Goal: Information Seeking & Learning: Find specific fact

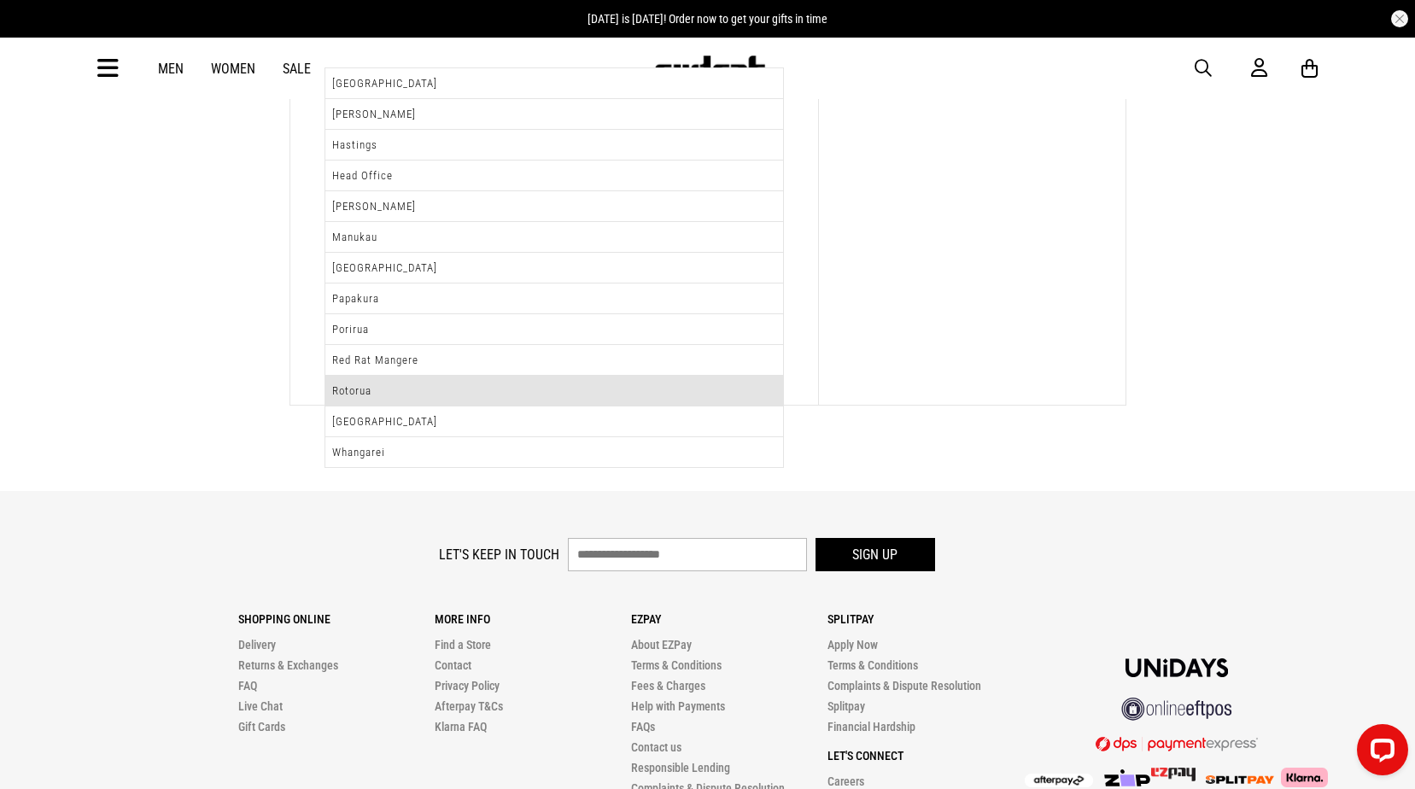
click at [482, 396] on li "Rotorua" at bounding box center [554, 391] width 458 height 31
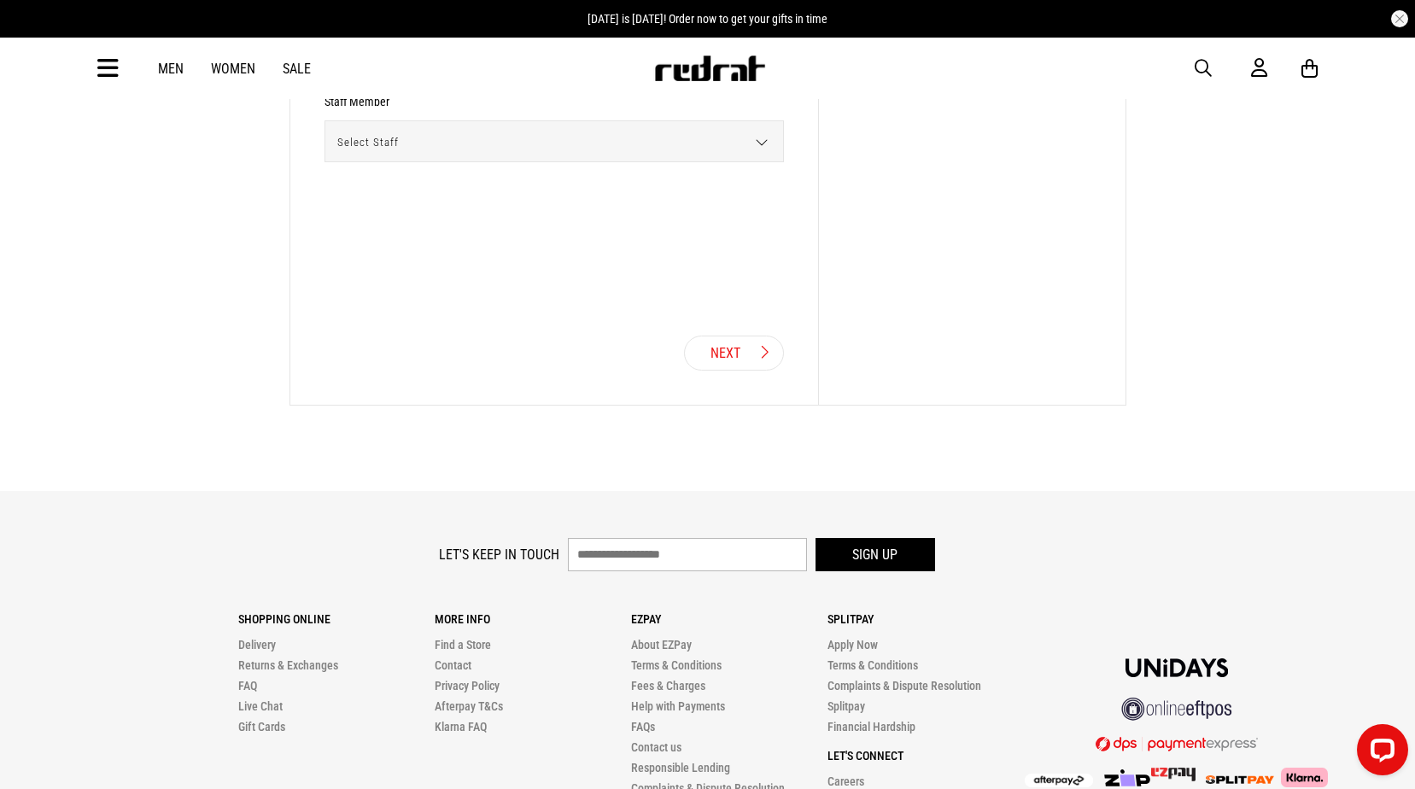
click at [445, 133] on span "Select Staff" at bounding box center [548, 142] width 446 height 42
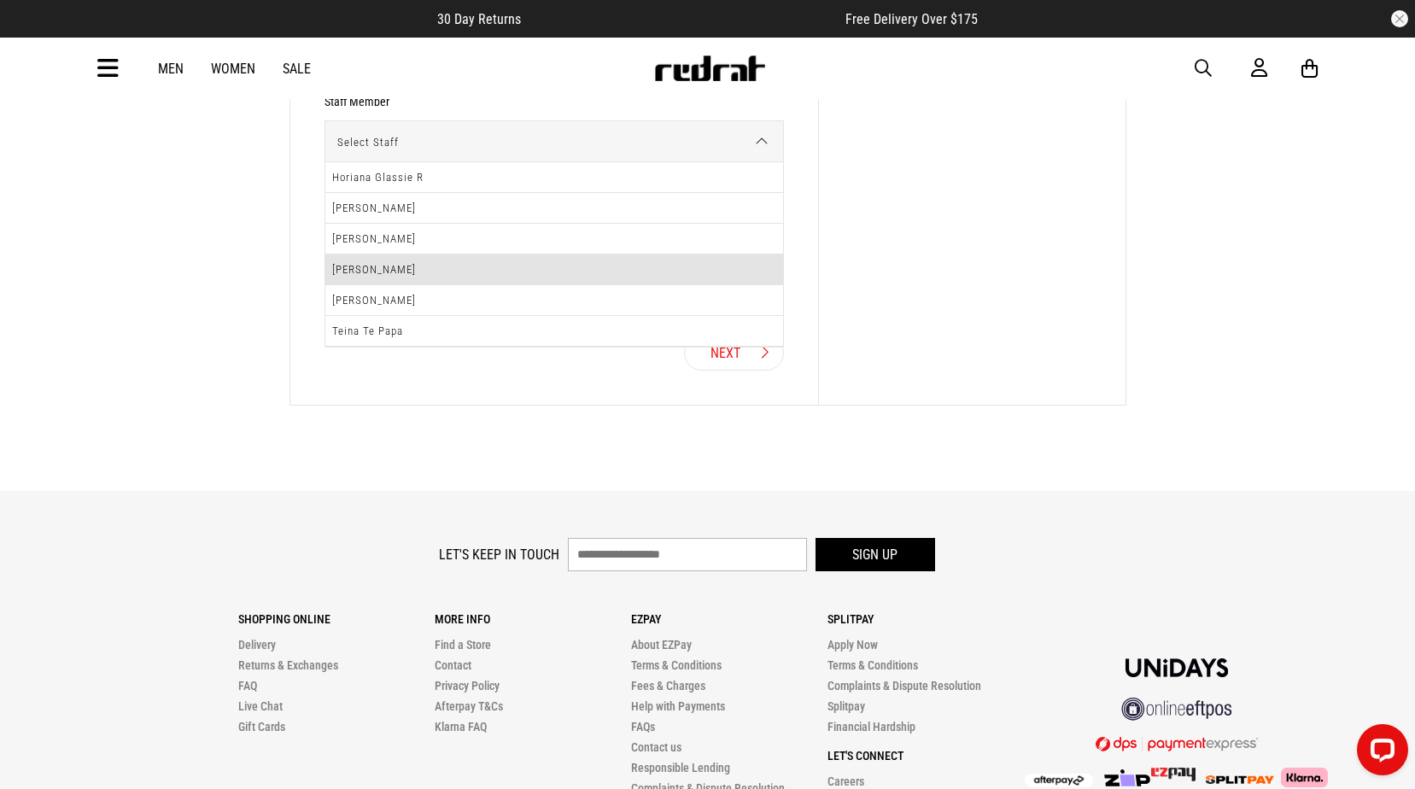
click at [443, 275] on li "[PERSON_NAME]" at bounding box center [554, 270] width 458 height 31
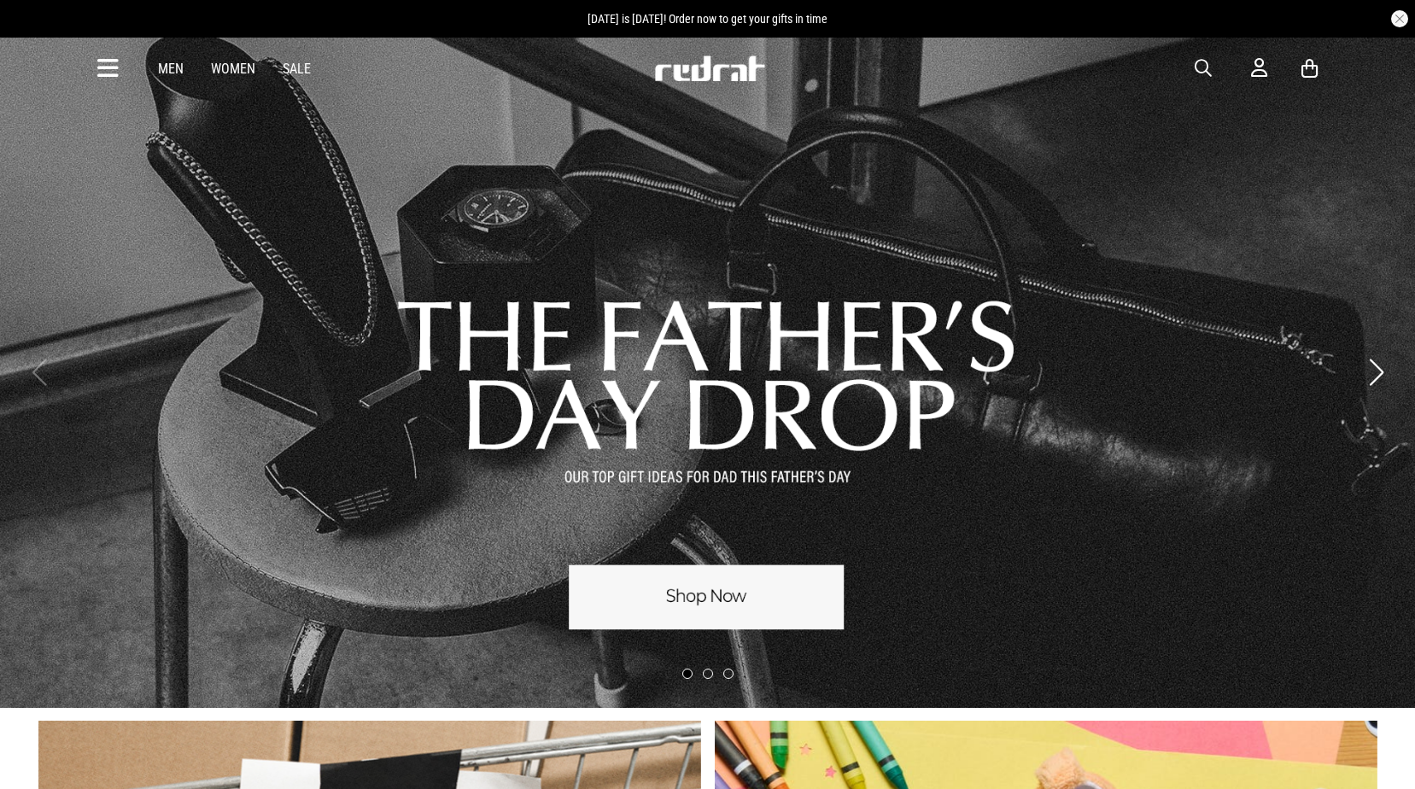
click at [1203, 63] on span "button" at bounding box center [1203, 68] width 17 height 20
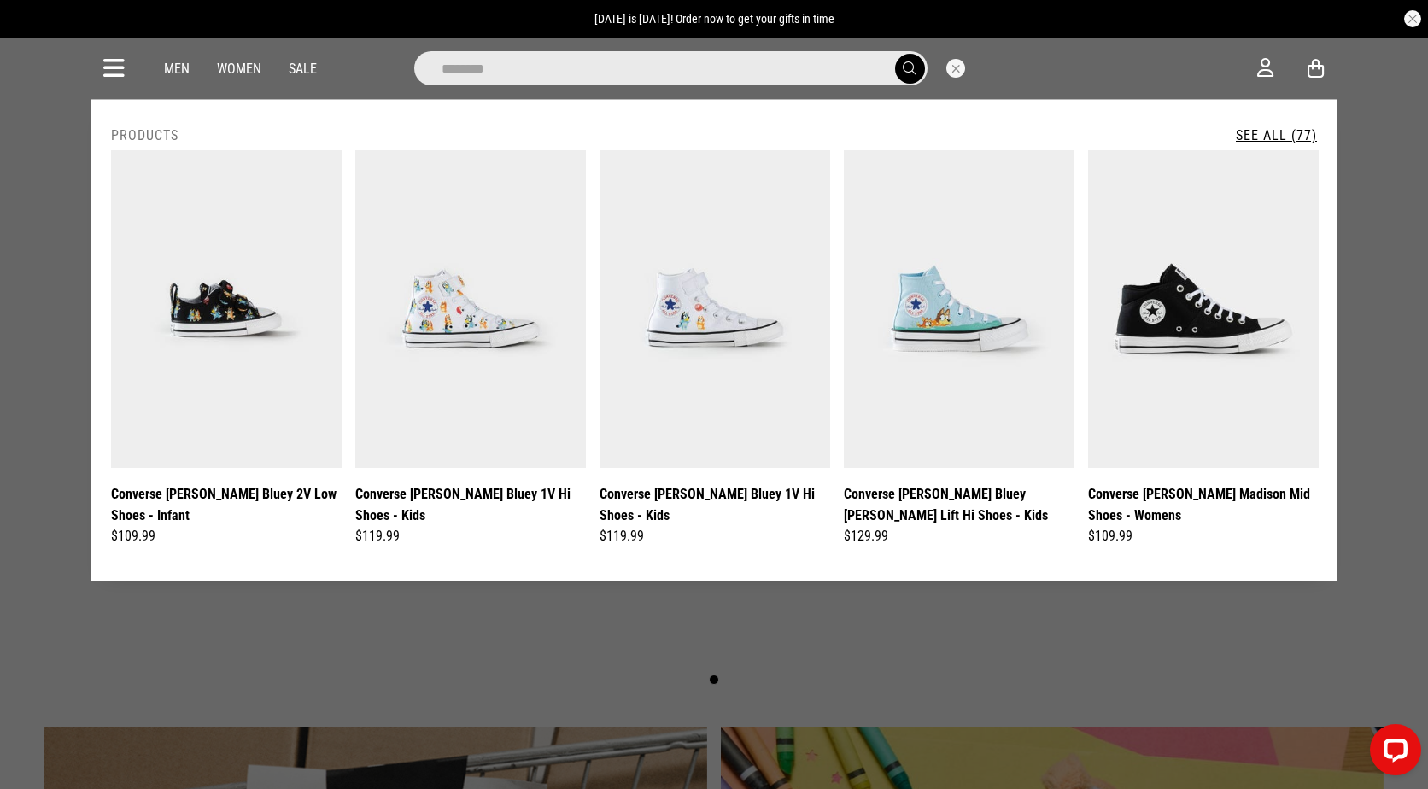
type input "********"
click at [895, 54] on button "submit" at bounding box center [910, 69] width 30 height 30
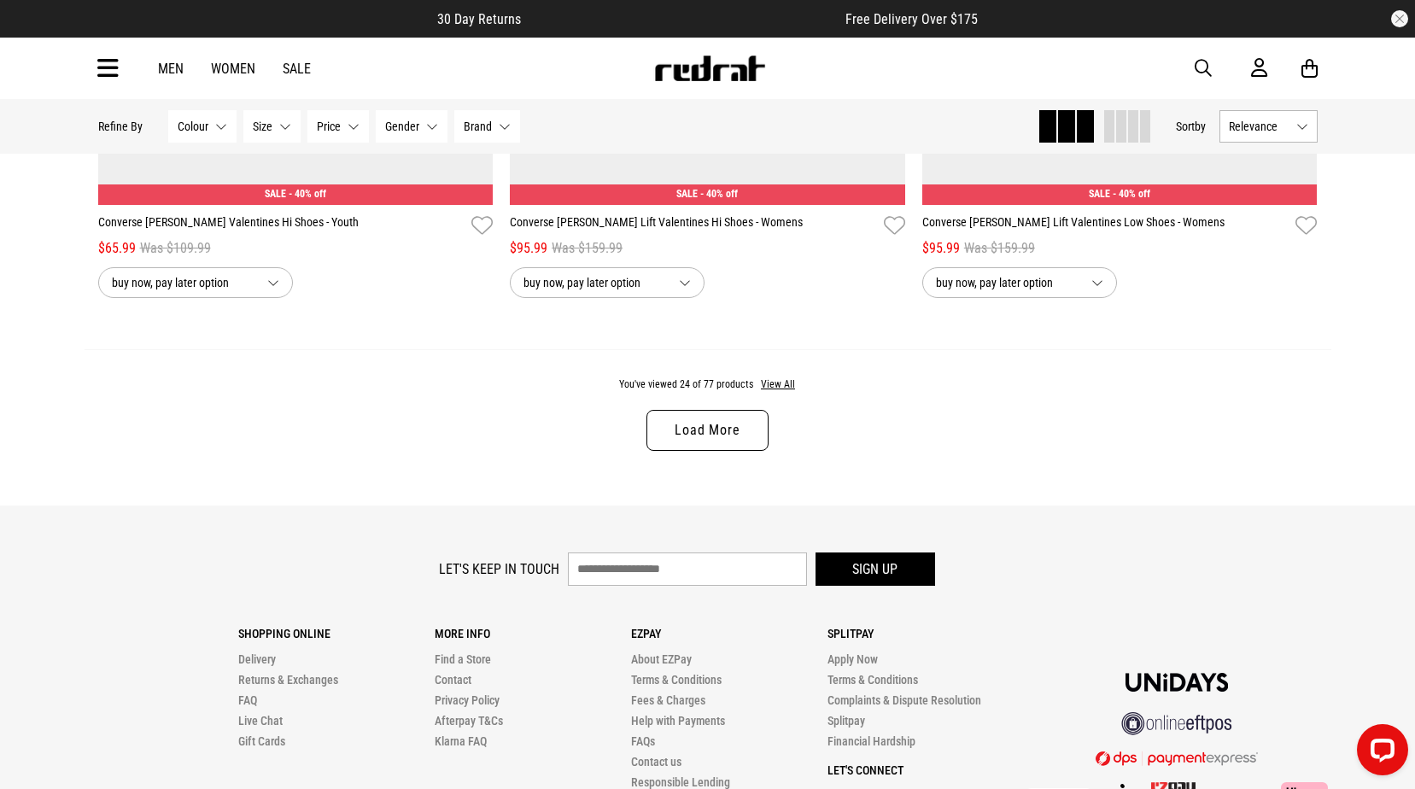
scroll to position [5491, 0]
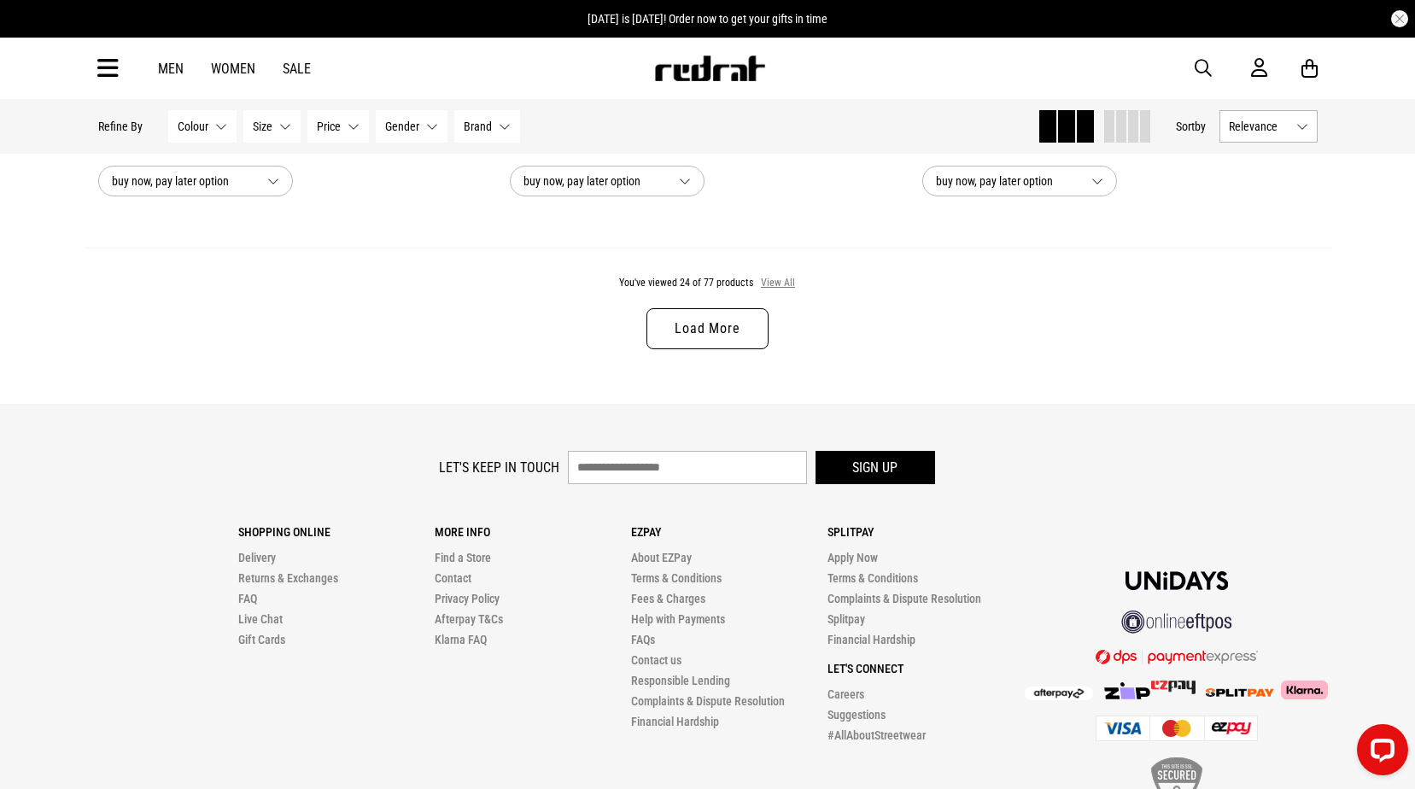
click at [782, 291] on button "View All" at bounding box center [778, 283] width 36 height 15
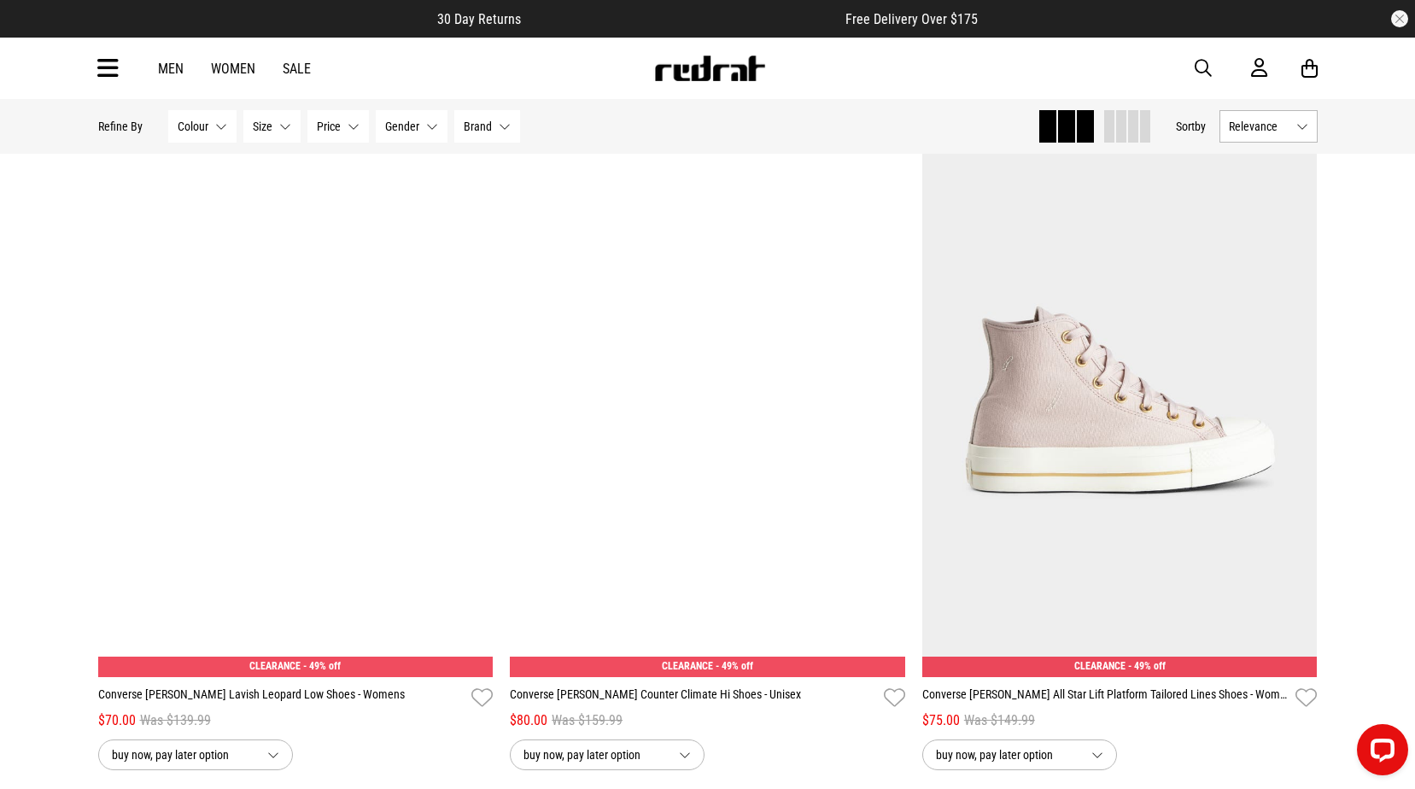
scroll to position [9742, 0]
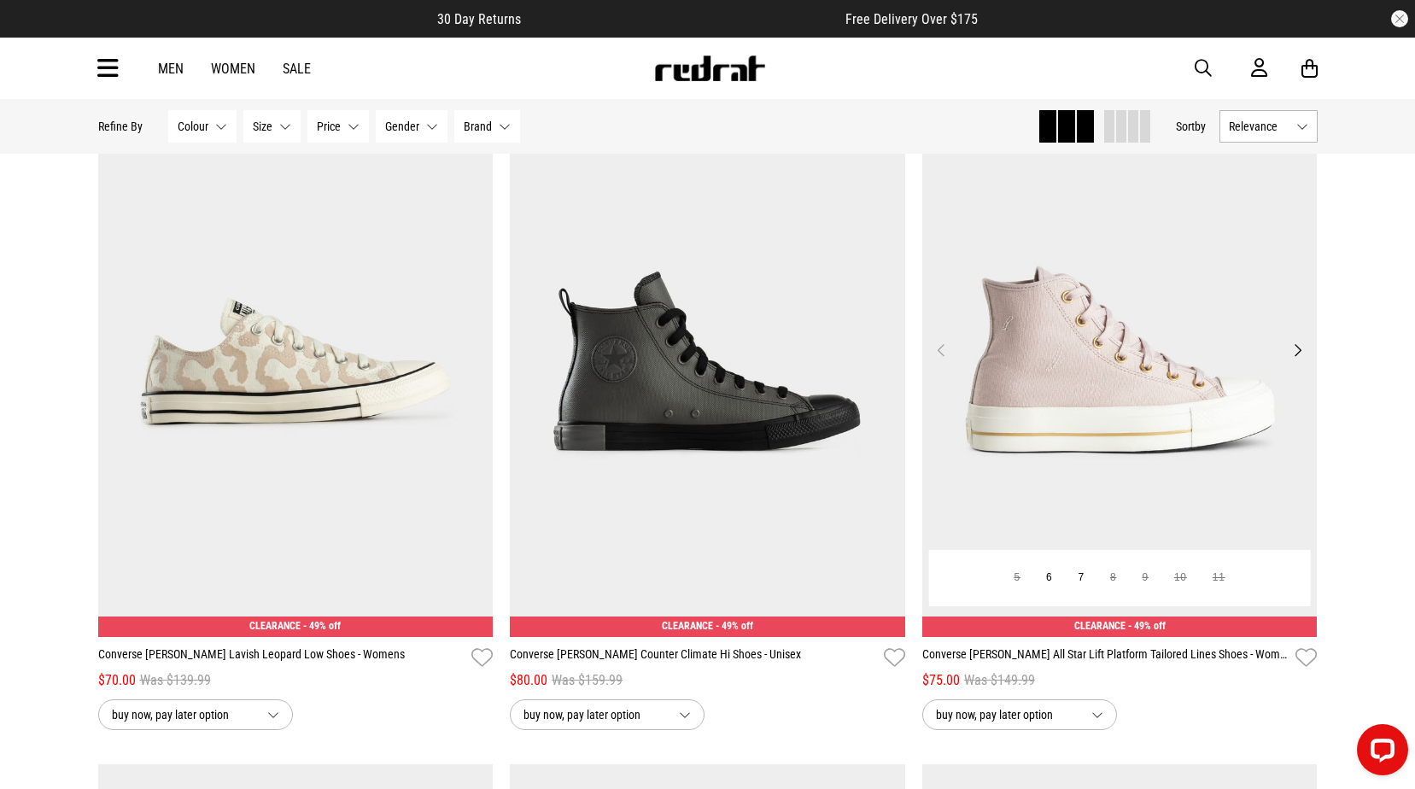
click at [1028, 299] on img at bounding box center [1119, 360] width 395 height 553
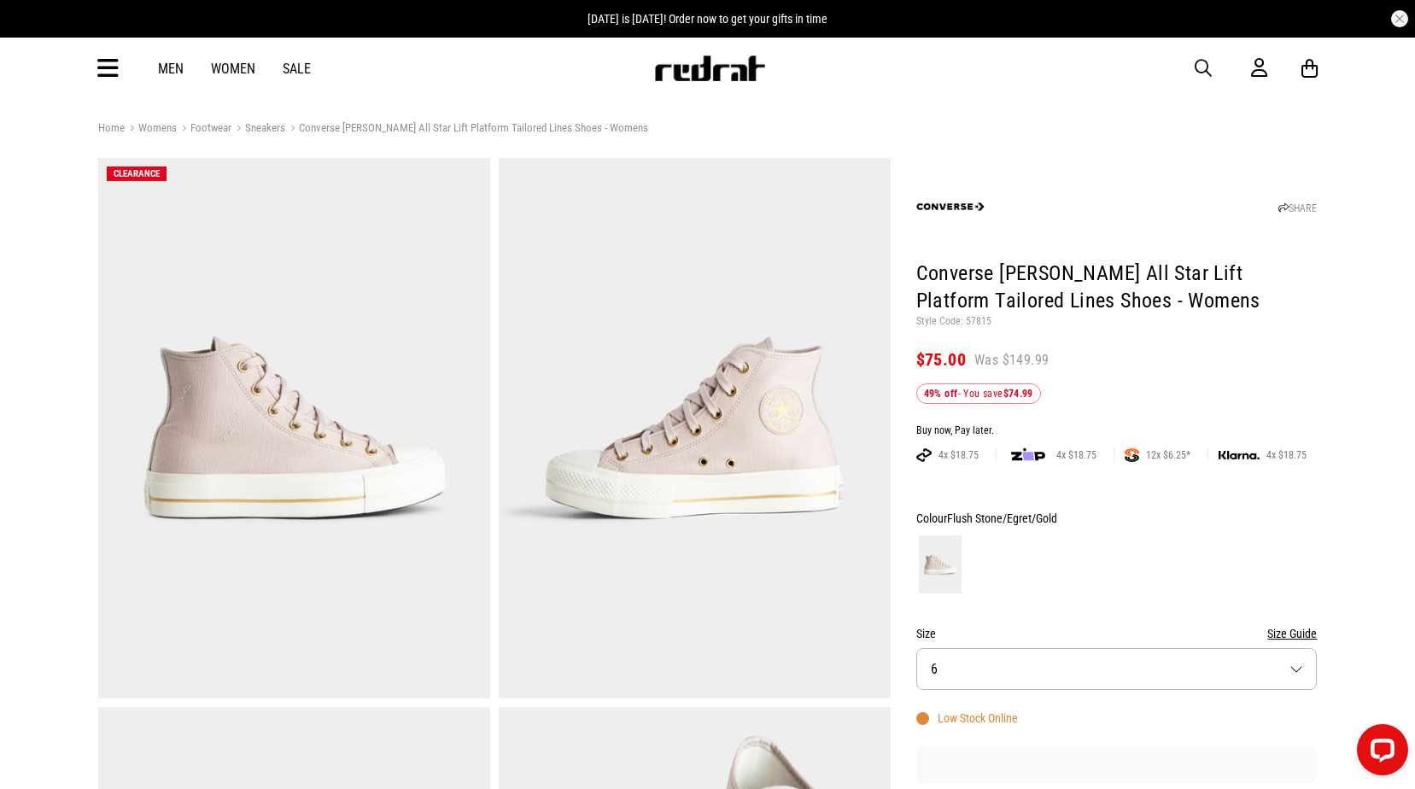
click at [1216, 70] on button "button" at bounding box center [1212, 68] width 34 height 20
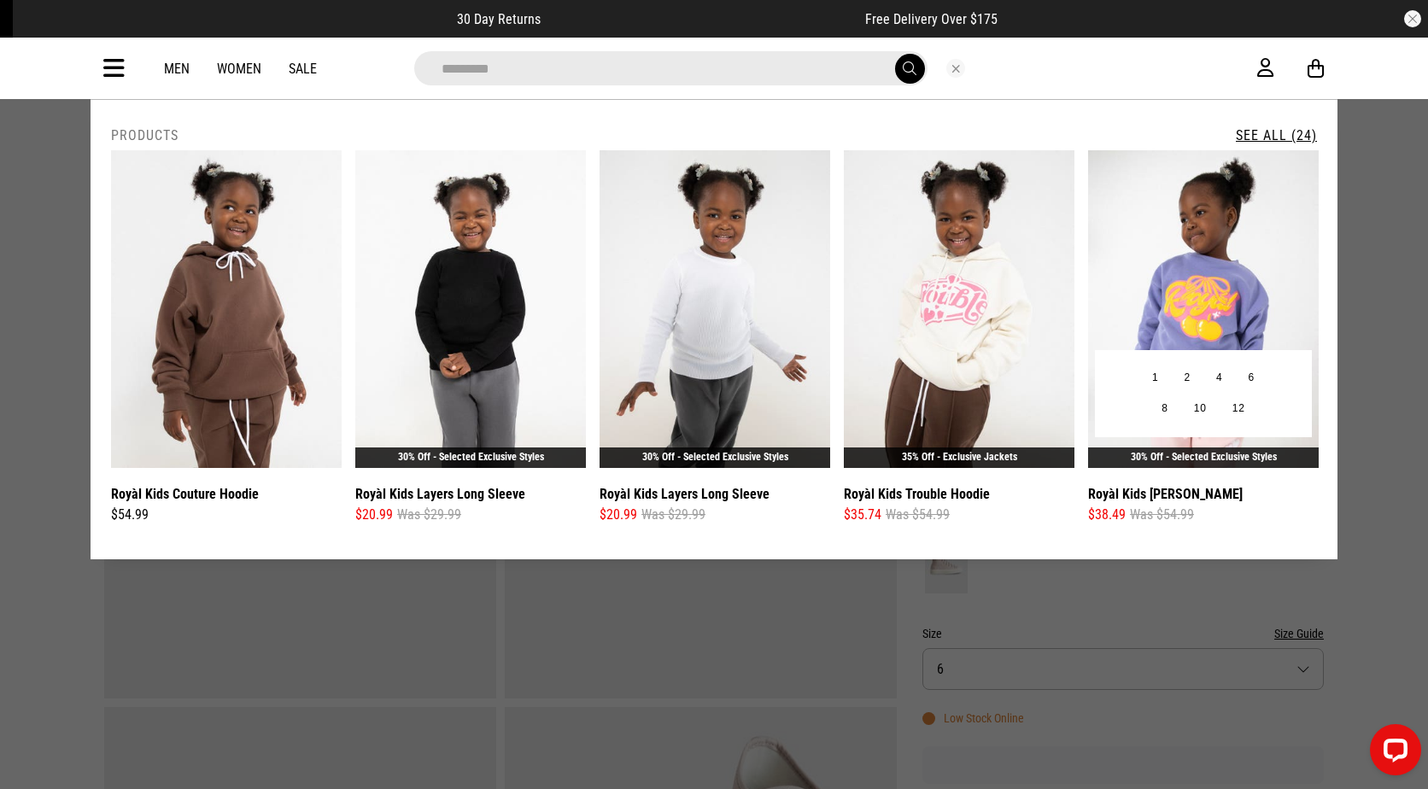
type input "*********"
click at [1190, 264] on img at bounding box center [1203, 309] width 231 height 318
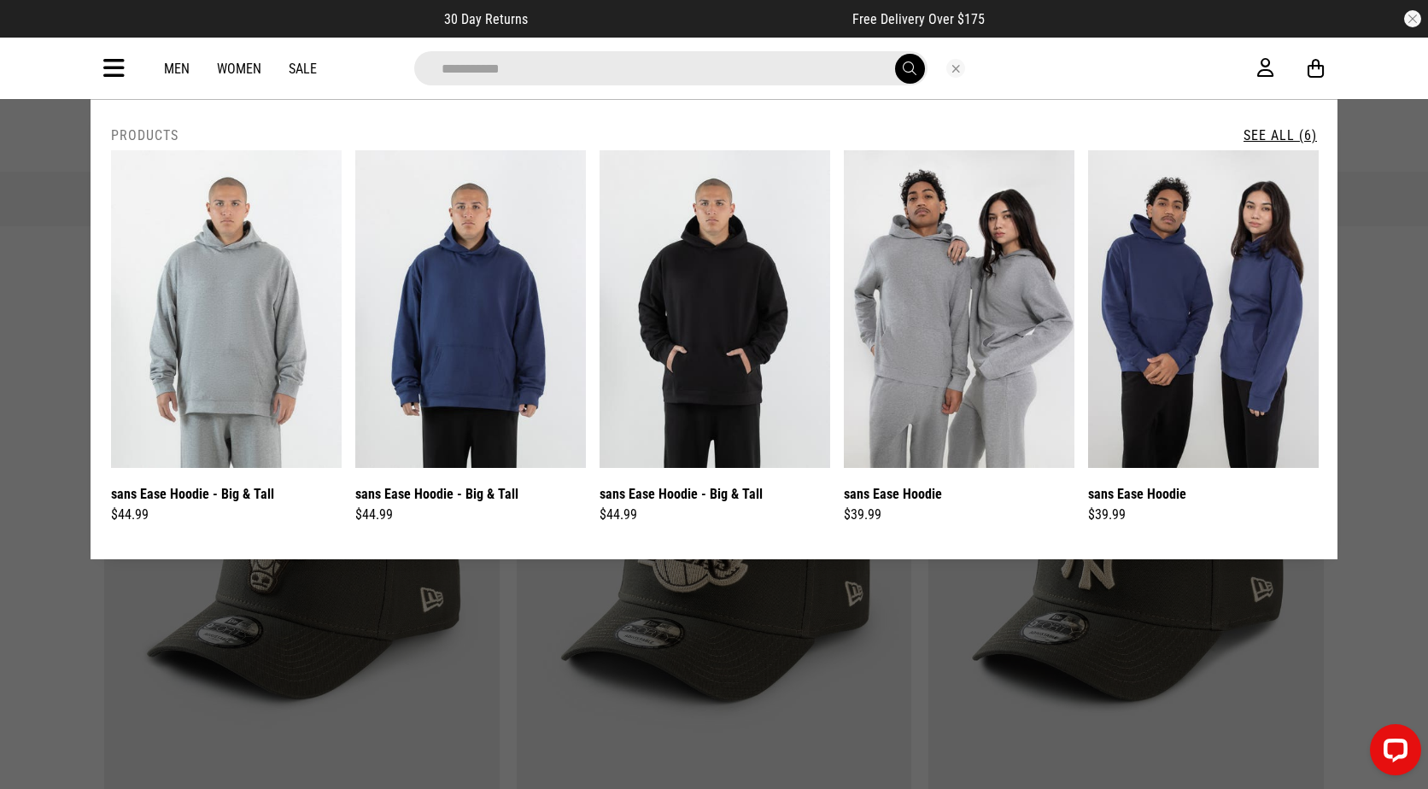
type input "**********"
click at [1303, 130] on link "See All (6)" at bounding box center [1280, 135] width 73 height 16
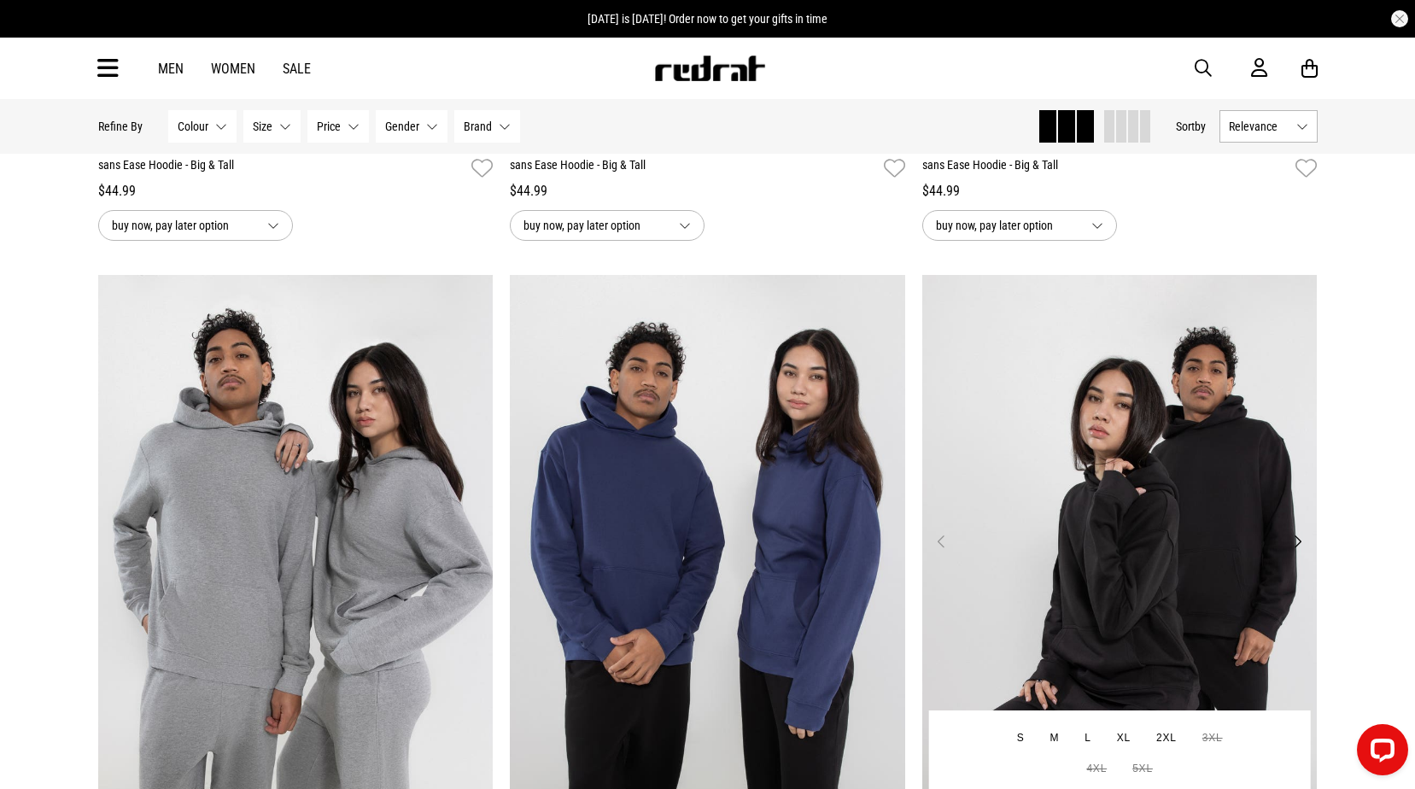
click at [1047, 458] on img at bounding box center [1119, 551] width 395 height 553
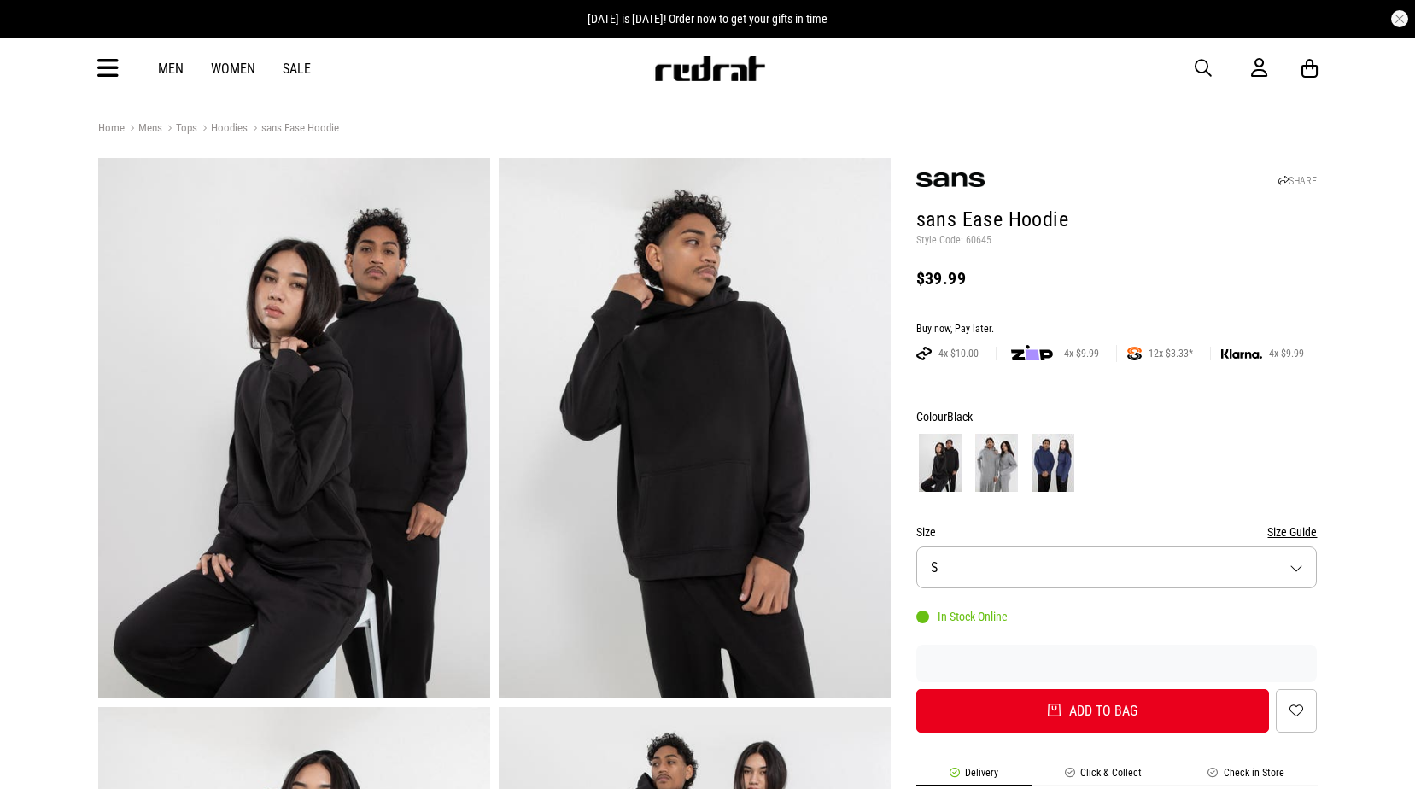
click at [979, 237] on p "Style Code: 60645" at bounding box center [1117, 241] width 401 height 14
copy p "60645"
